Goal: Information Seeking & Learning: Learn about a topic

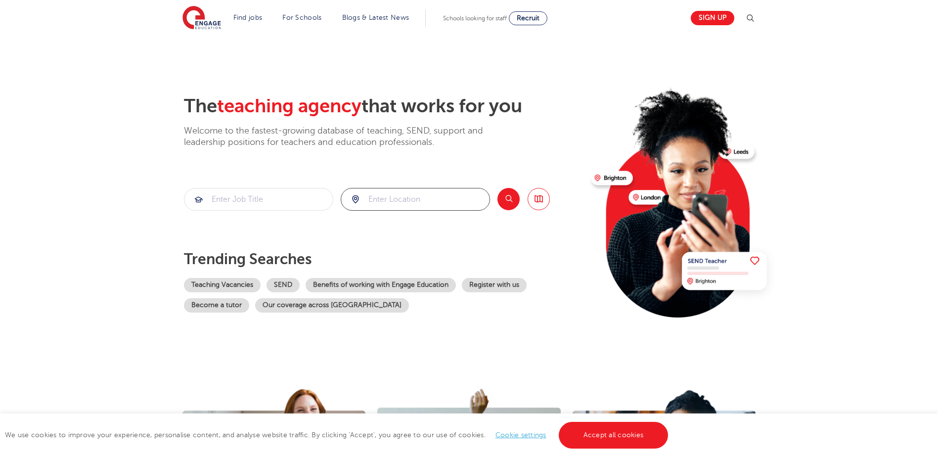
click at [461, 209] on input "search" at bounding box center [415, 199] width 148 height 22
type input "[GEOGRAPHIC_DATA]"
click button "Submit" at bounding box center [0, 0] width 0 height 0
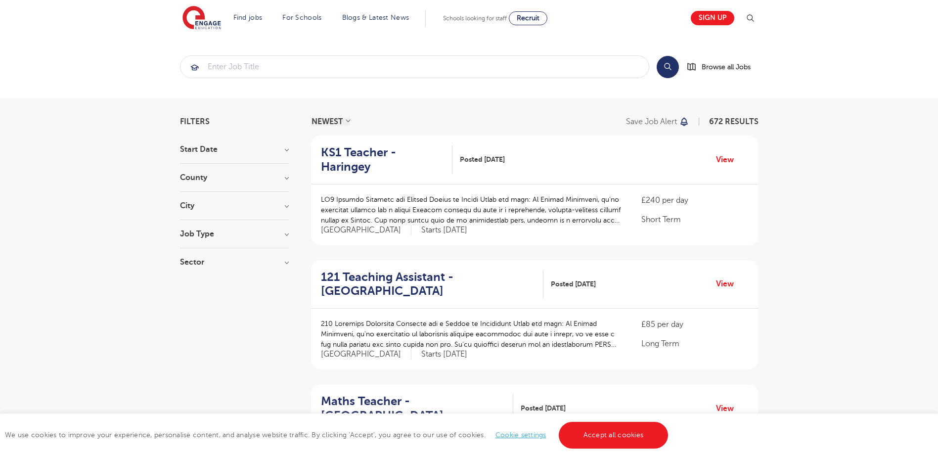
click at [212, 174] on h3 "County" at bounding box center [234, 178] width 109 height 8
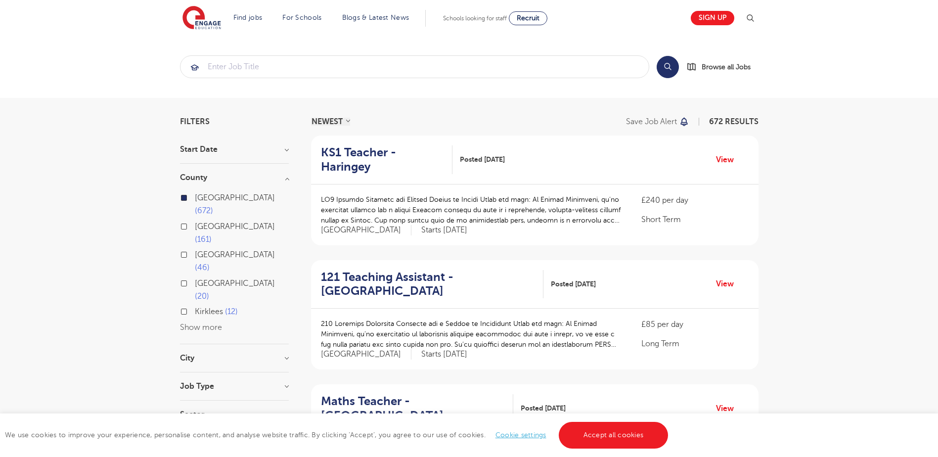
click at [223, 190] on div "London 672 Hertfordshire 161 Leeds 46 West Sussex 20 Kirklees 12 Show more" at bounding box center [234, 258] width 109 height 152
click at [223, 185] on div "London 672 Hertfordshire 161 Leeds 46 West Sussex 20 Kirklees 12 Show more" at bounding box center [234, 258] width 109 height 152
click at [221, 183] on div "London 672 Hertfordshire 161 Leeds 46 West Sussex 20 Kirklees 12 Show more" at bounding box center [234, 258] width 109 height 152
click at [222, 178] on h3 "County" at bounding box center [234, 178] width 109 height 8
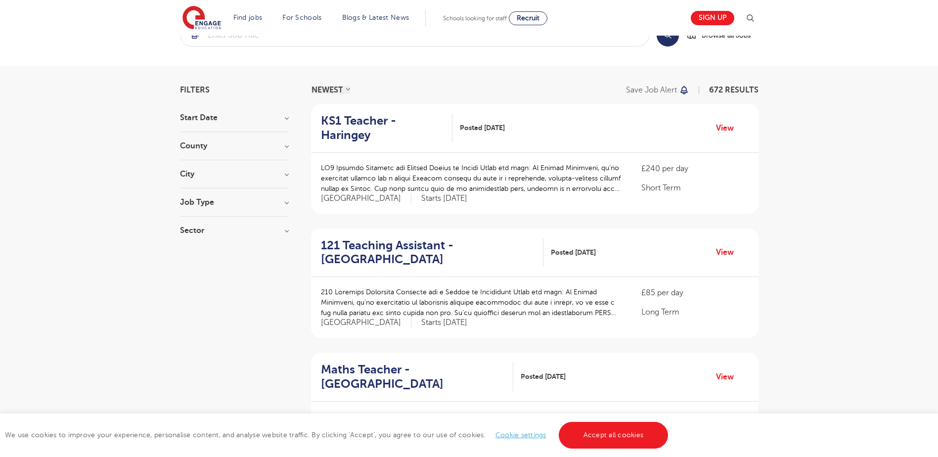
scroll to position [49, 0]
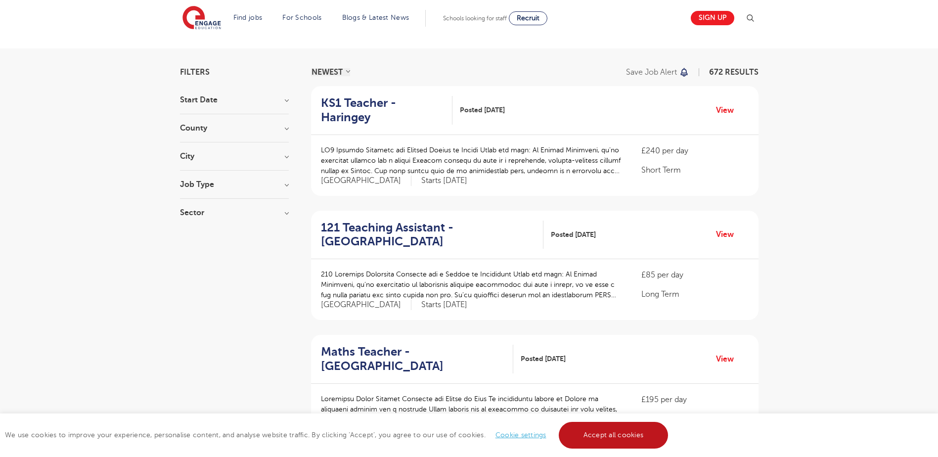
click at [596, 426] on link "Accept all cookies" at bounding box center [614, 435] width 110 height 27
